Goal: Task Accomplishment & Management: Use online tool/utility

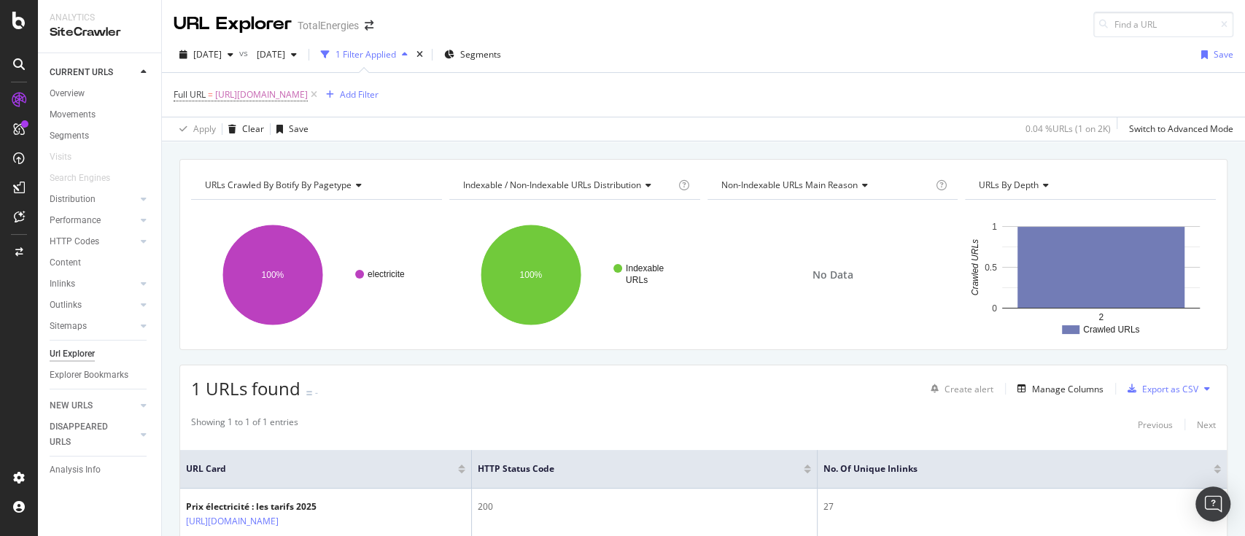
scroll to position [97, 0]
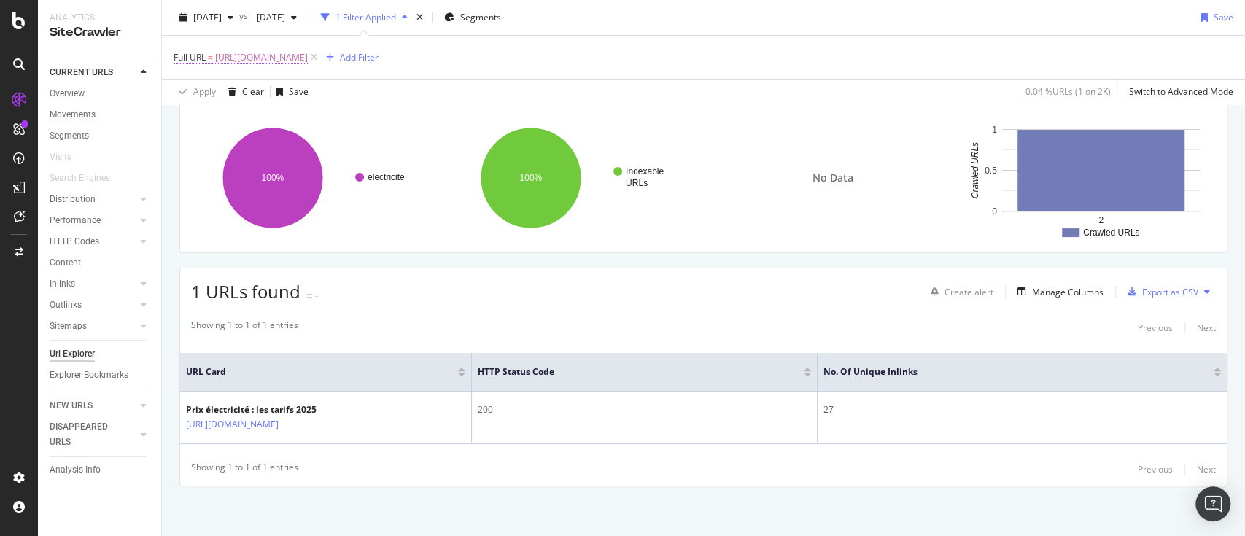
click at [308, 55] on span "[URL][DOMAIN_NAME]" at bounding box center [261, 57] width 93 height 20
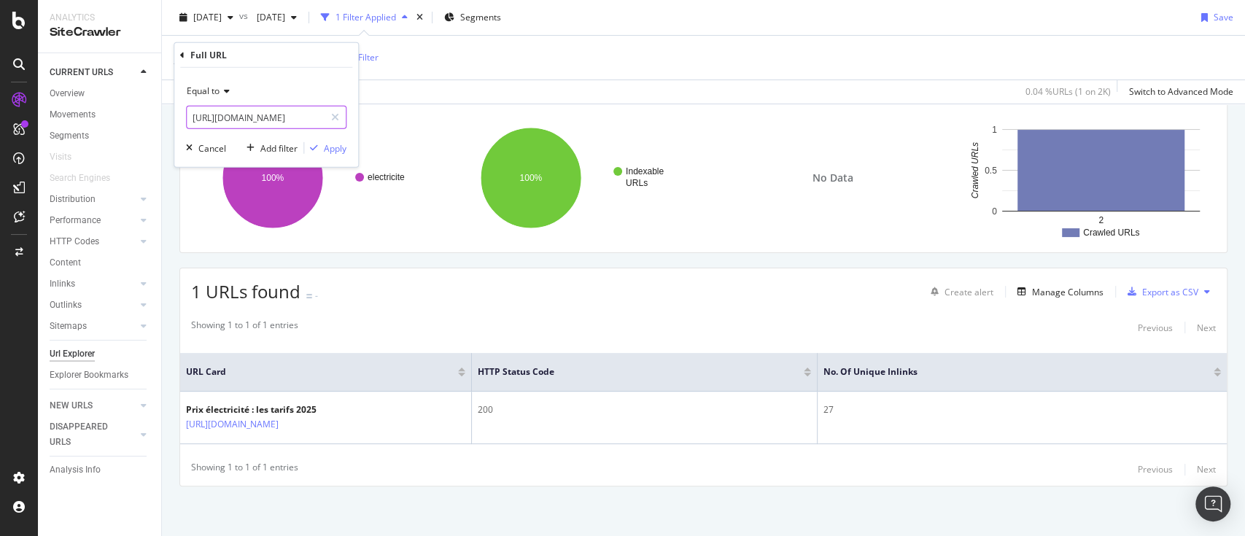
click at [296, 118] on input "[URL][DOMAIN_NAME]" at bounding box center [256, 117] width 138 height 23
paste input "recharge-voiture-electrique/borne-a-domicile/installation"
type input "[URL][DOMAIN_NAME]"
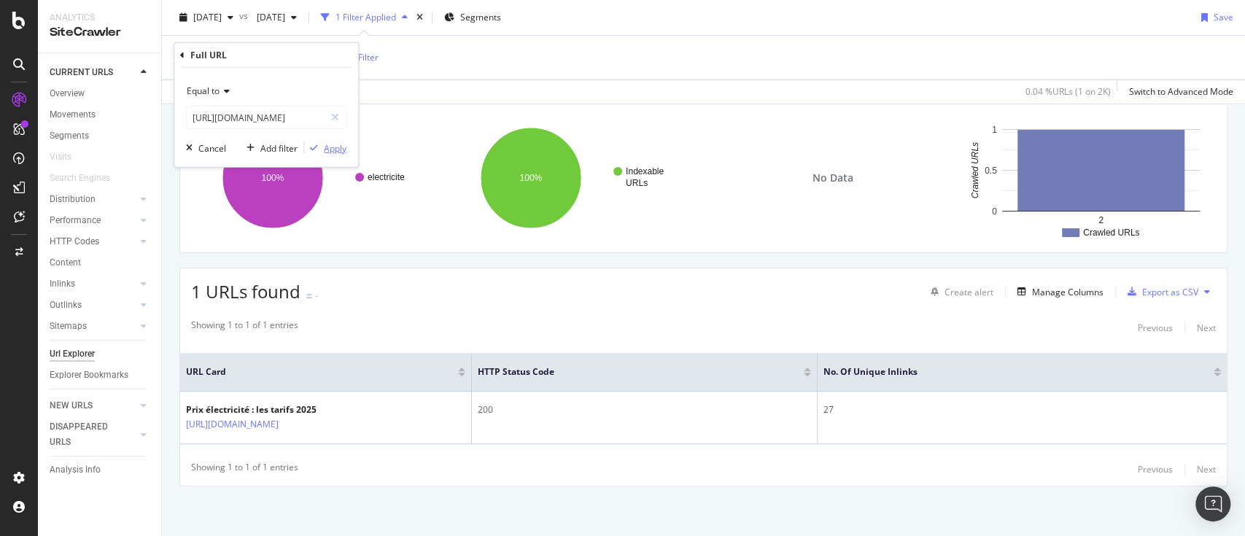
click at [339, 149] on div "Apply" at bounding box center [335, 148] width 23 height 12
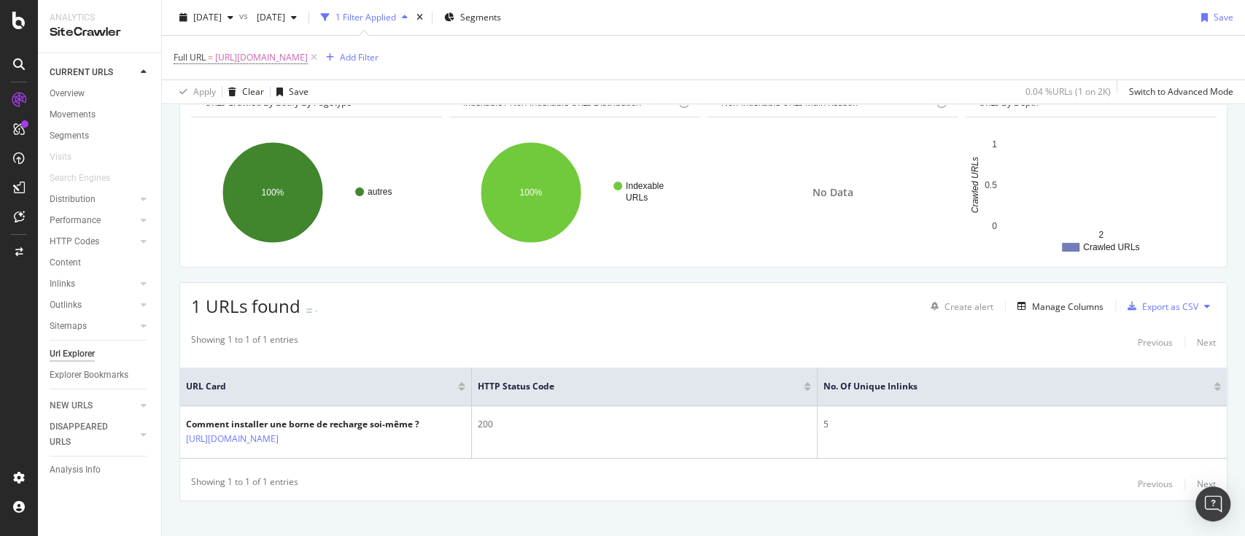
scroll to position [98, 0]
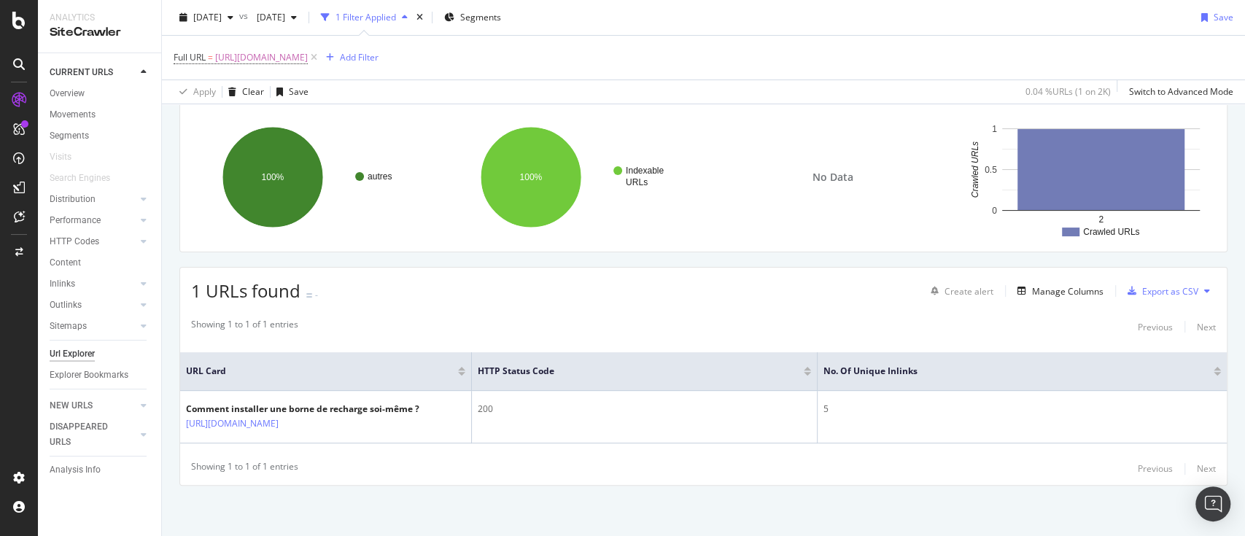
click at [614, 464] on div "Showing 1 to 1 of 1 entries Previous Next" at bounding box center [703, 469] width 1047 height 18
